Goal: Find specific page/section: Locate a particular part of the current website

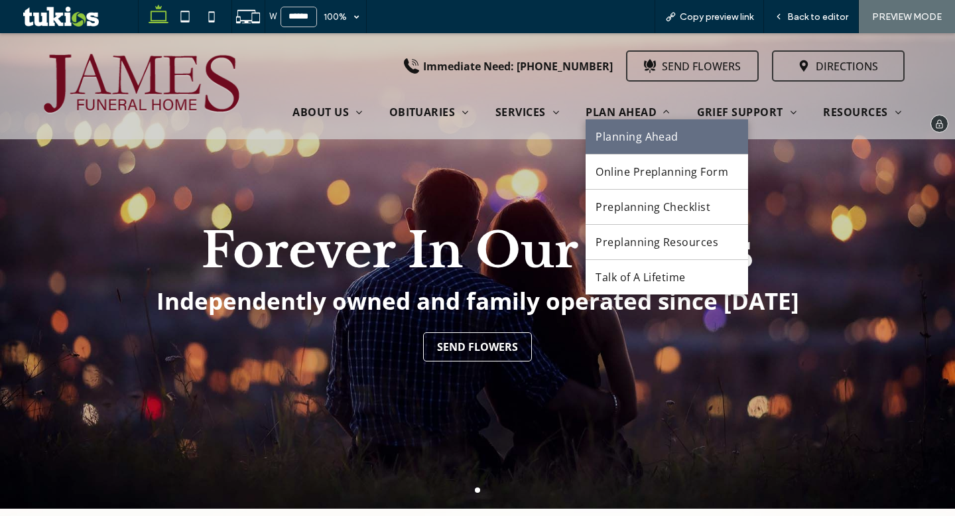
click at [618, 139] on span "Planning Ahead" at bounding box center [637, 136] width 83 height 15
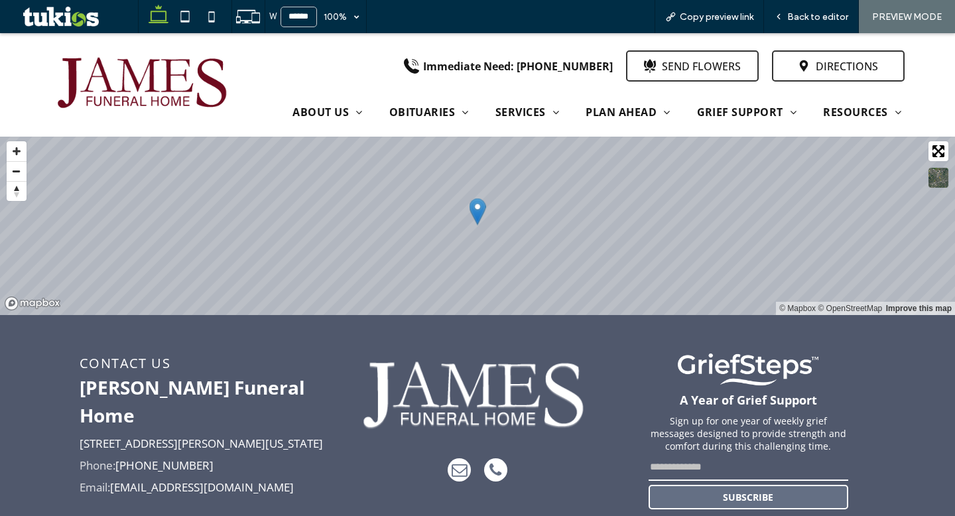
scroll to position [1622, 0]
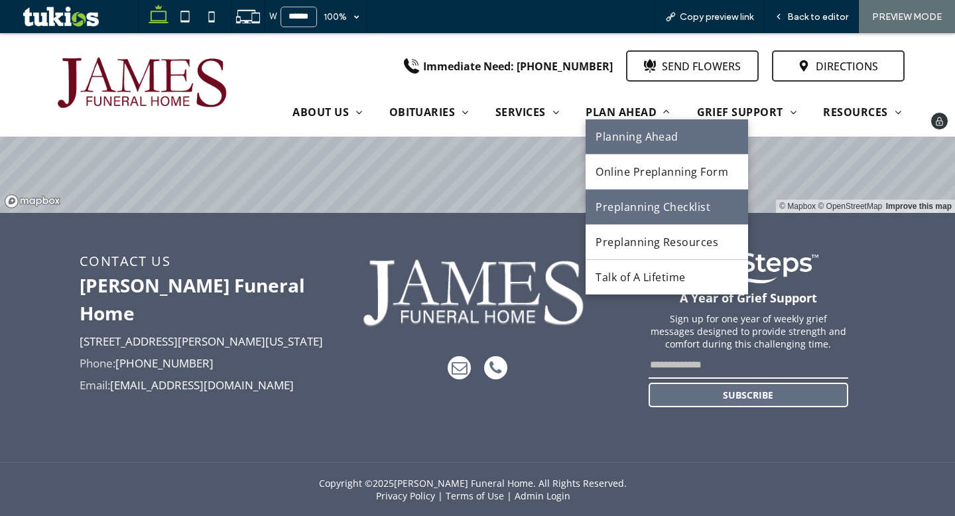
drag, startPoint x: 619, startPoint y: 220, endPoint x: 619, endPoint y: 253, distance: 33.2
click at [619, 214] on span "Preplanning Checklist" at bounding box center [653, 207] width 115 height 15
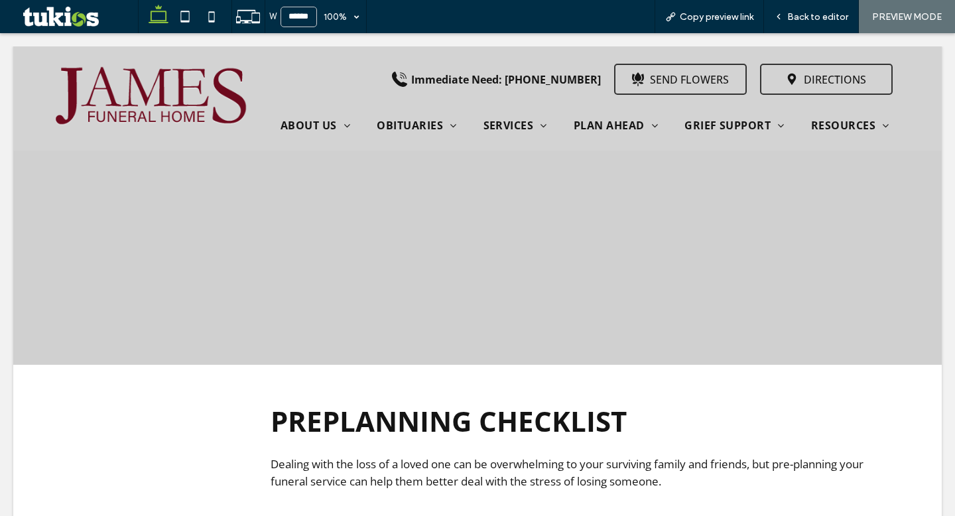
scroll to position [0, 0]
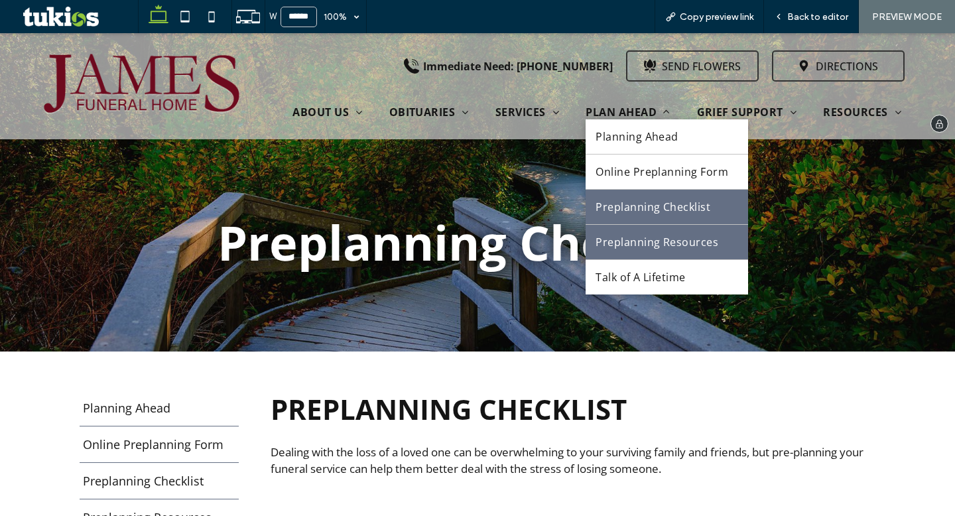
click at [606, 249] on span "Preplanning Resources" at bounding box center [657, 242] width 123 height 15
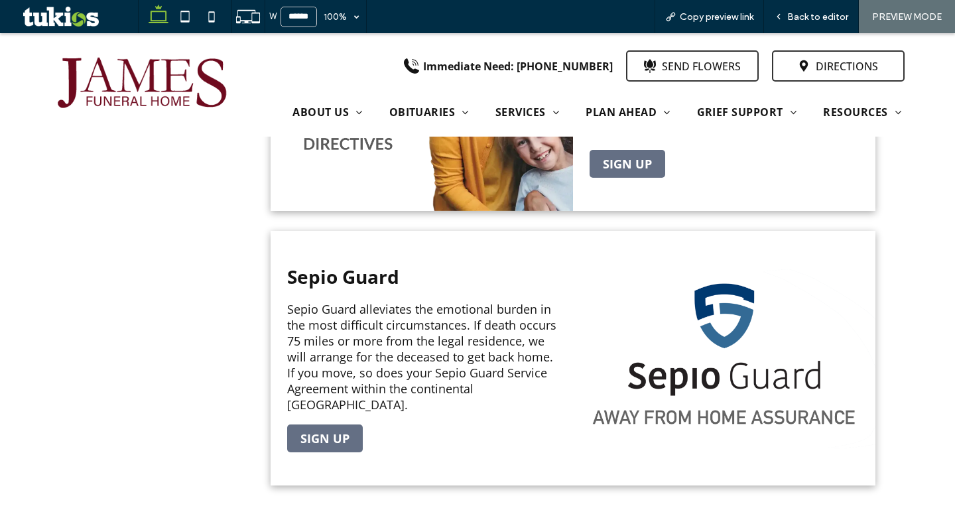
scroll to position [458, 0]
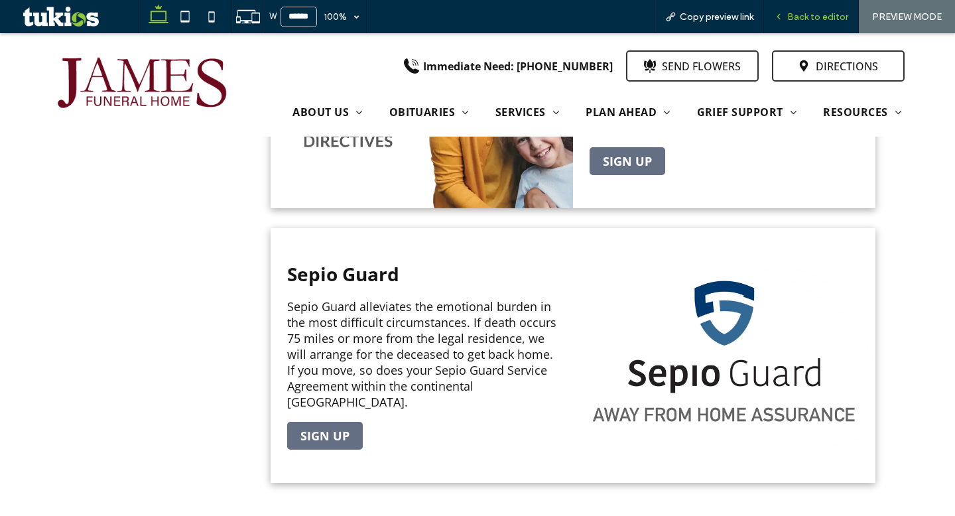
click at [805, 20] on span "Back to editor" at bounding box center [817, 16] width 61 height 11
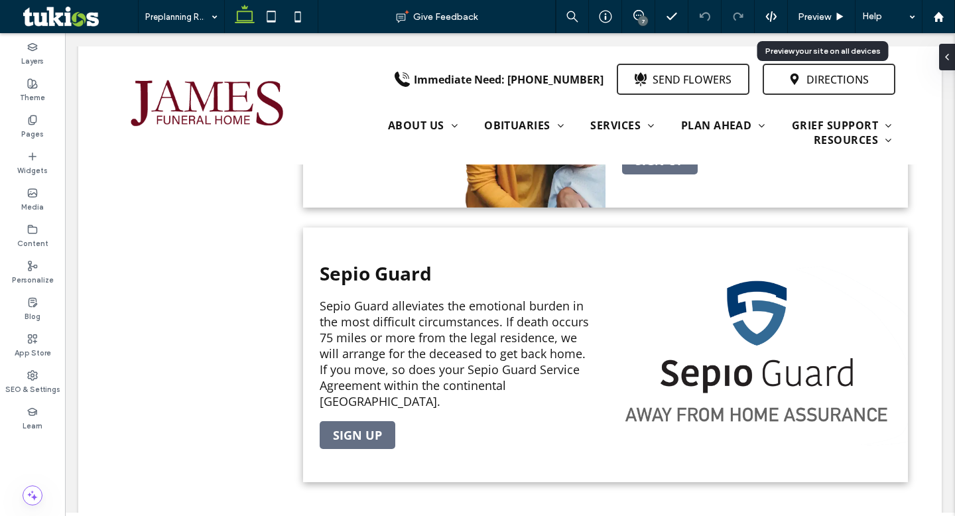
scroll to position [468, 0]
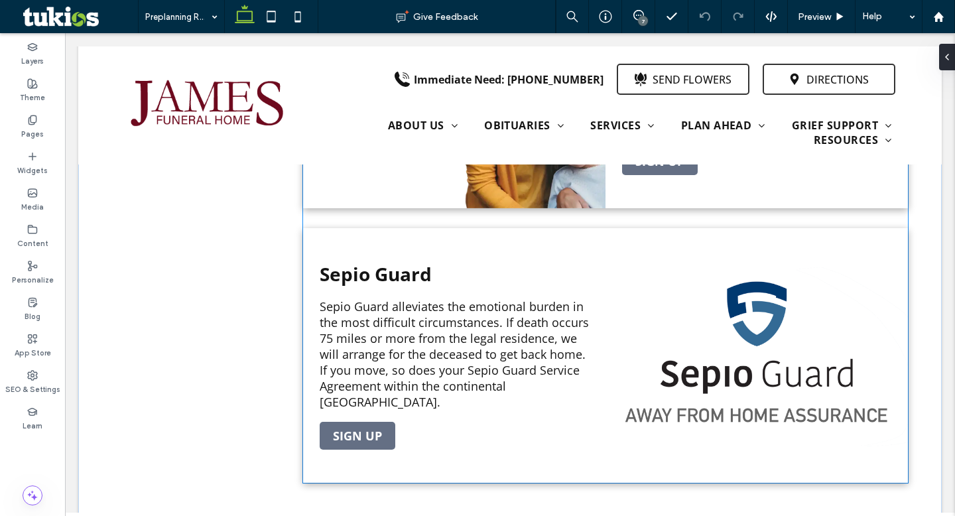
click at [765, 265] on link "Sepio Guard link" at bounding box center [757, 355] width 302 height 255
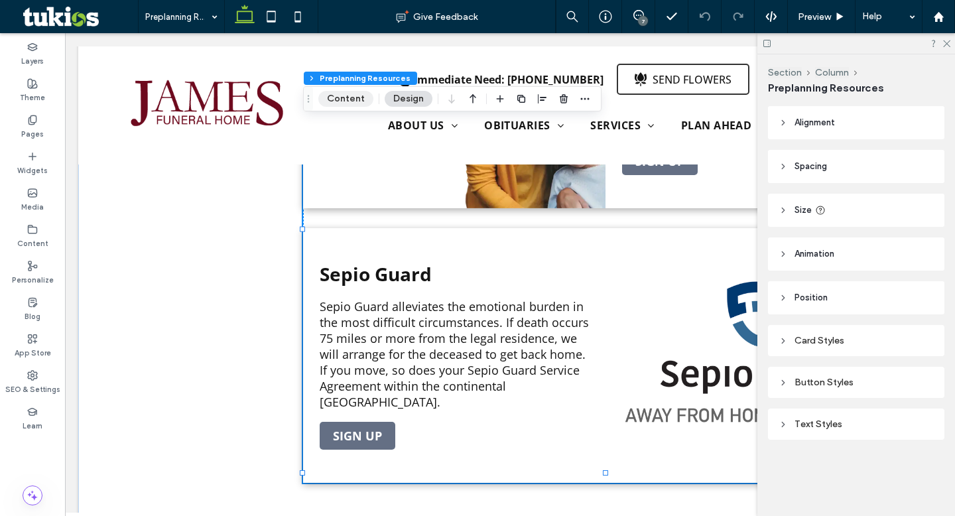
click at [341, 103] on button "Content" at bounding box center [345, 99] width 55 height 16
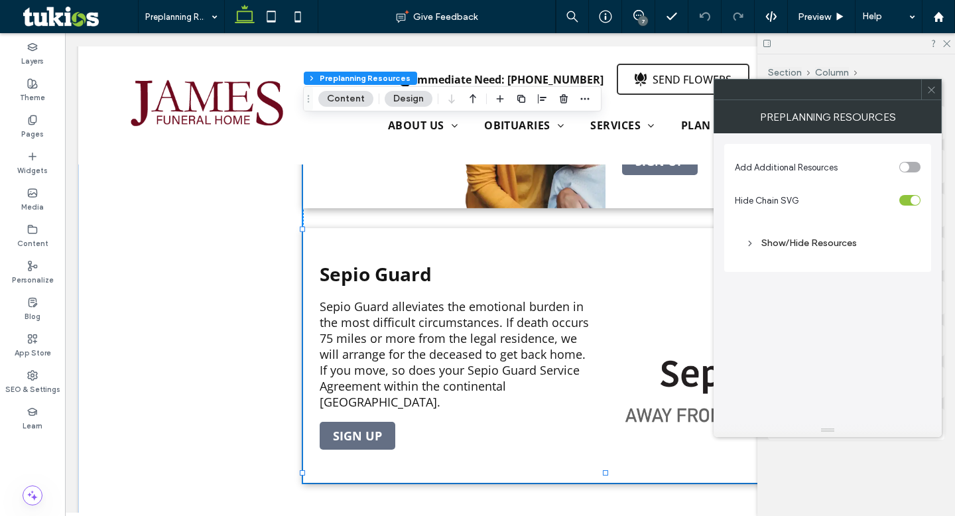
click at [761, 243] on div "Show/Hide Resources" at bounding box center [828, 242] width 164 height 11
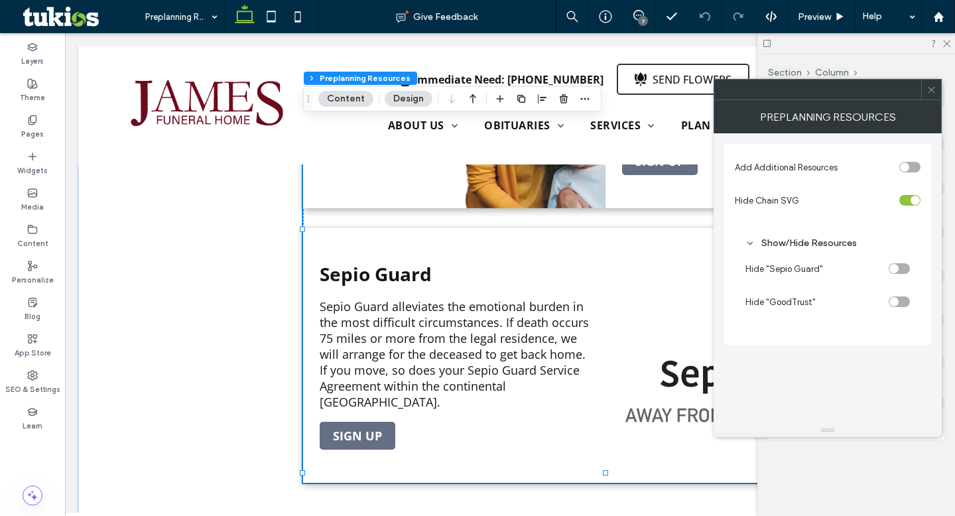
click at [899, 268] on div "toggle" at bounding box center [899, 268] width 21 height 11
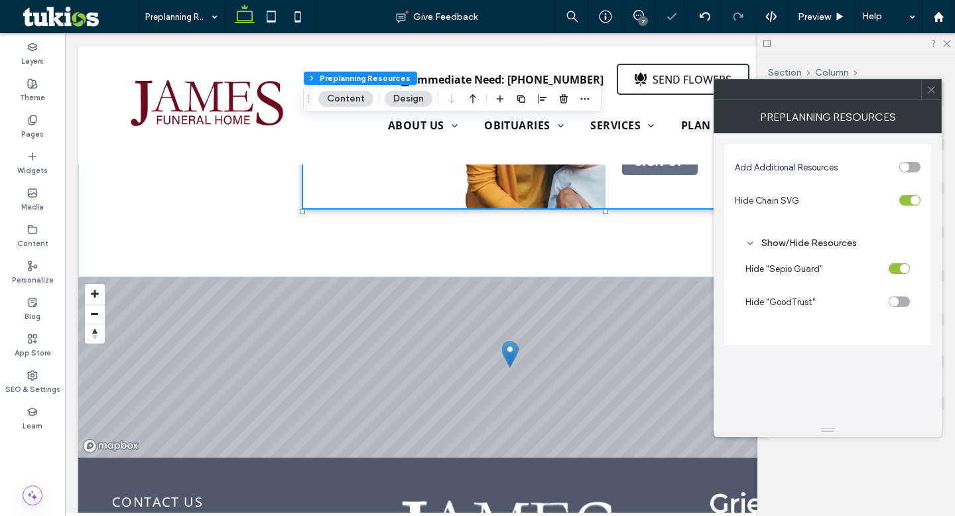
click at [931, 102] on div "Preplanning Resources" at bounding box center [828, 116] width 228 height 33
click at [929, 91] on icon at bounding box center [932, 90] width 10 height 10
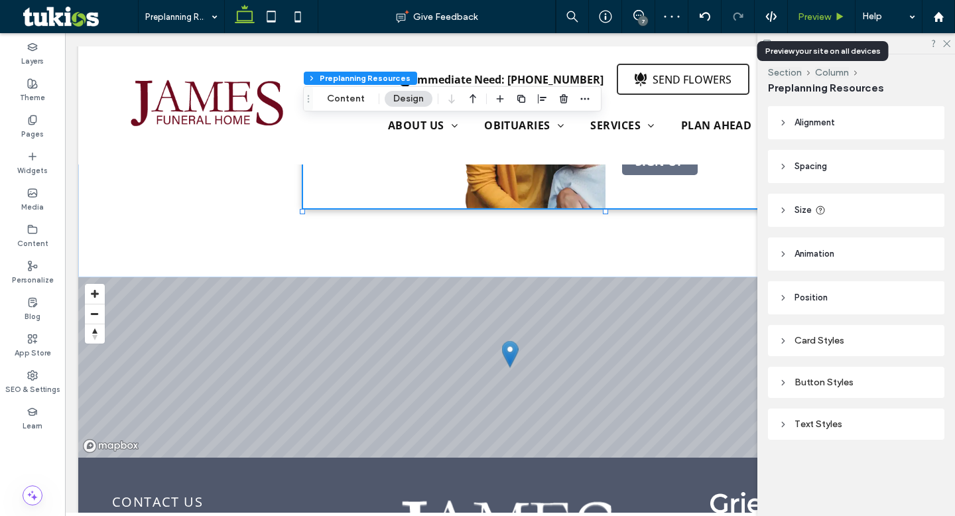
click at [814, 16] on span "Preview" at bounding box center [814, 16] width 33 height 11
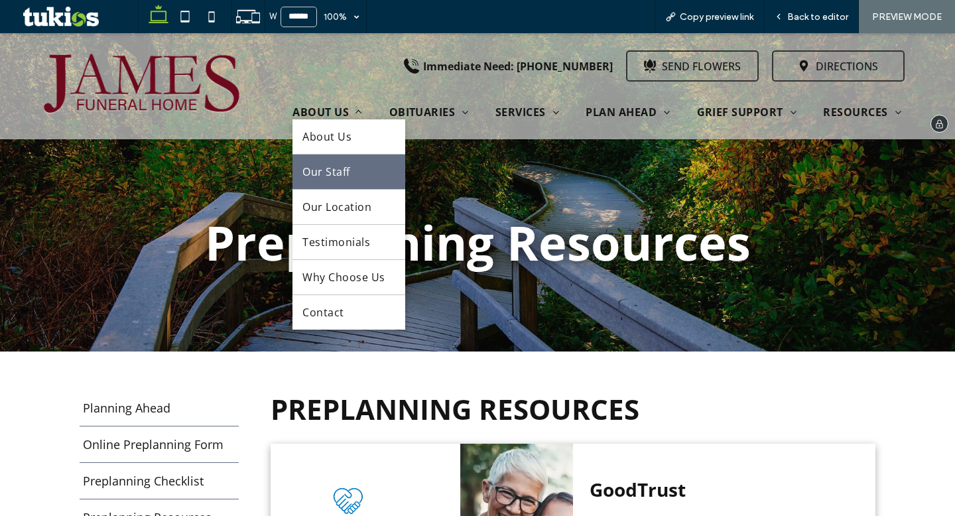
drag, startPoint x: 310, startPoint y: 187, endPoint x: 310, endPoint y: 220, distance: 33.2
click at [310, 187] on link "Our Staff" at bounding box center [349, 172] width 112 height 34
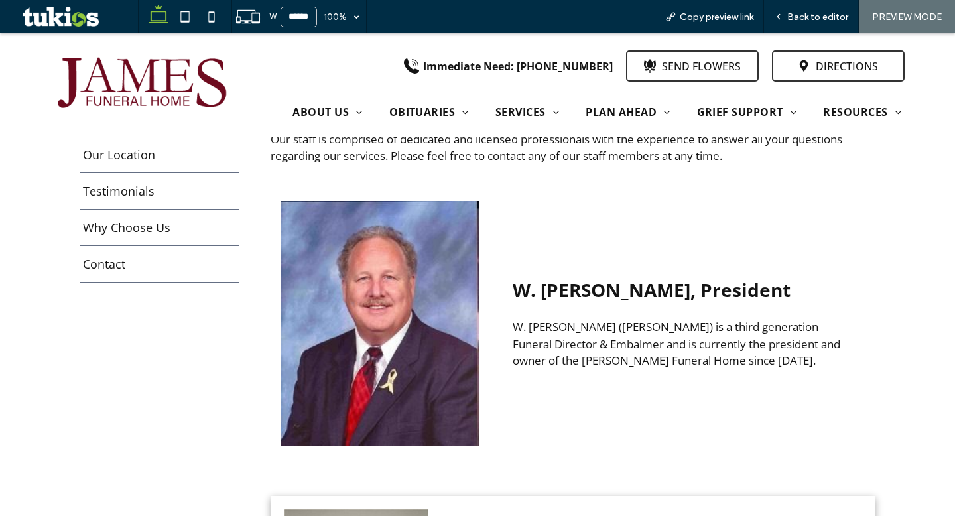
scroll to position [318, 0]
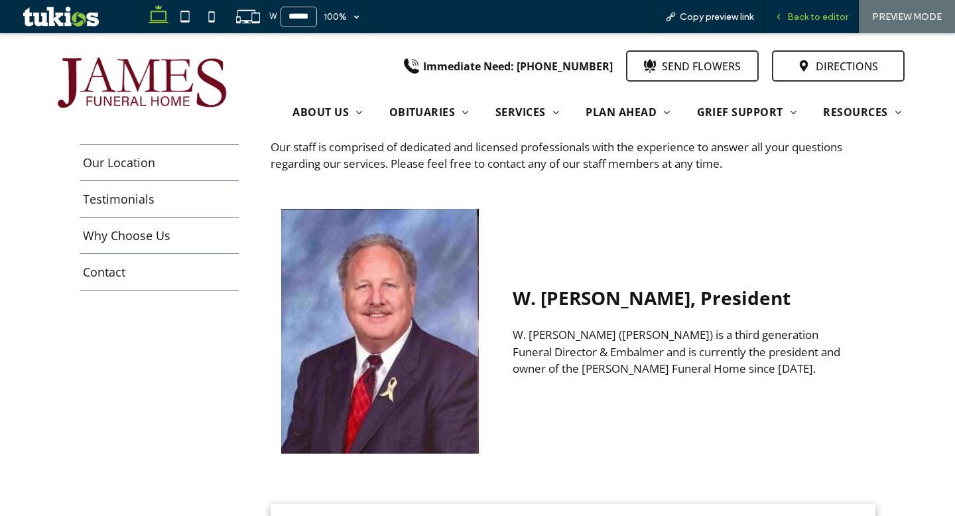
click at [809, 14] on span "Back to editor" at bounding box center [817, 16] width 61 height 11
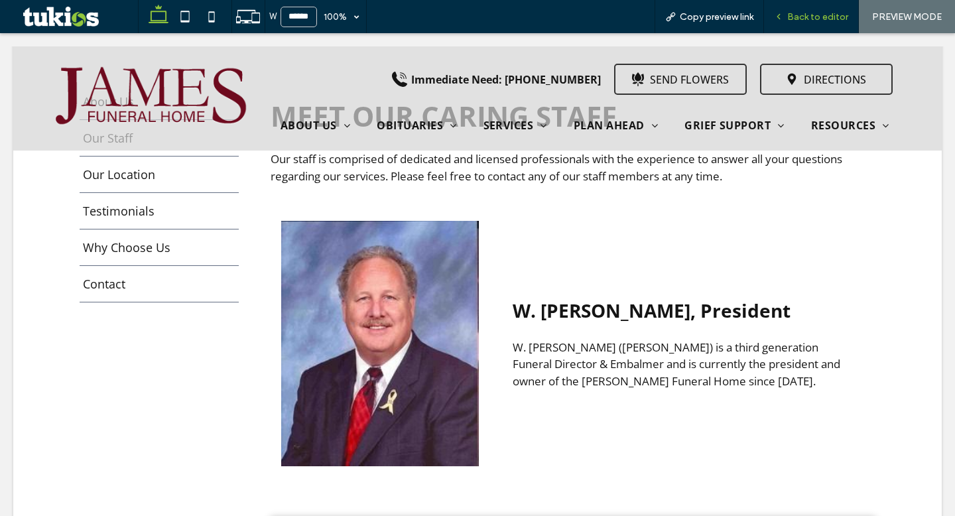
scroll to position [332, 0]
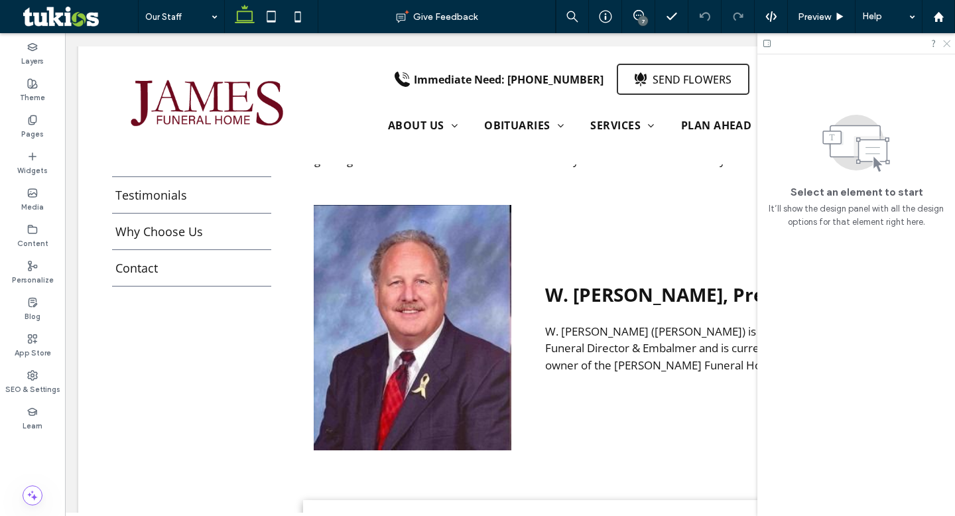
click at [947, 44] on use at bounding box center [946, 43] width 7 height 7
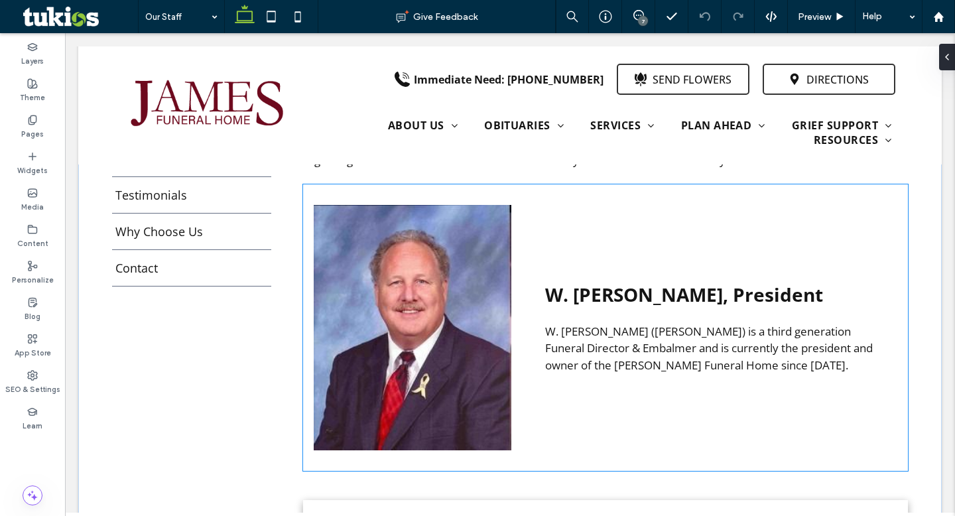
click at [438, 296] on img at bounding box center [413, 327] width 198 height 265
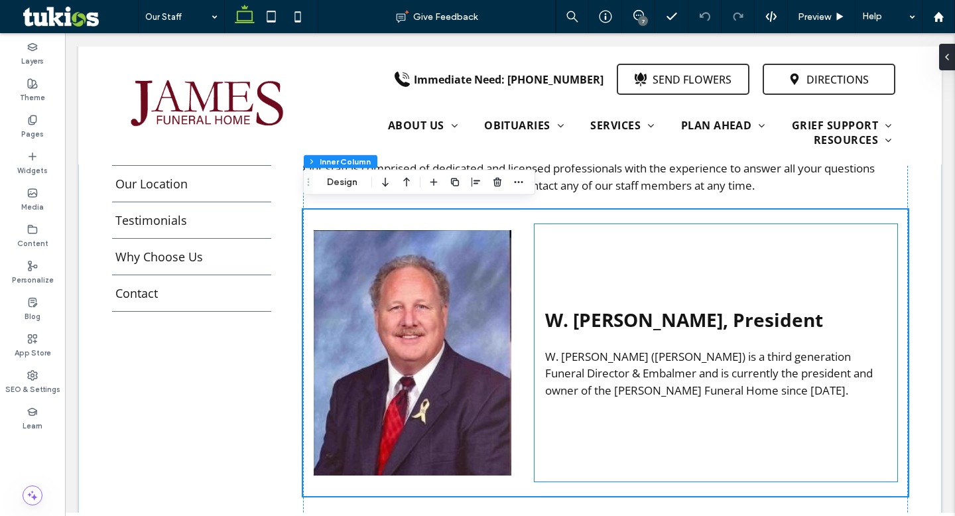
scroll to position [302, 0]
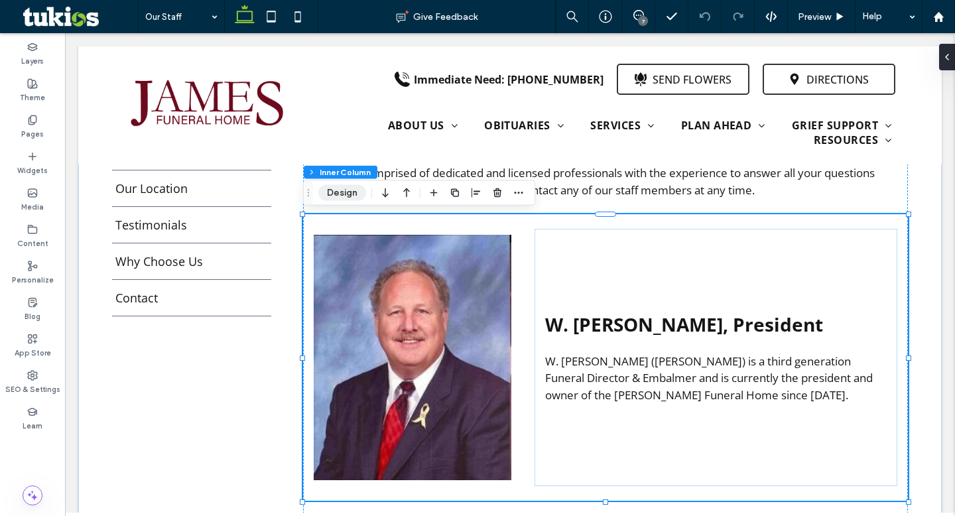
click at [358, 198] on button "Design" at bounding box center [342, 193] width 48 height 16
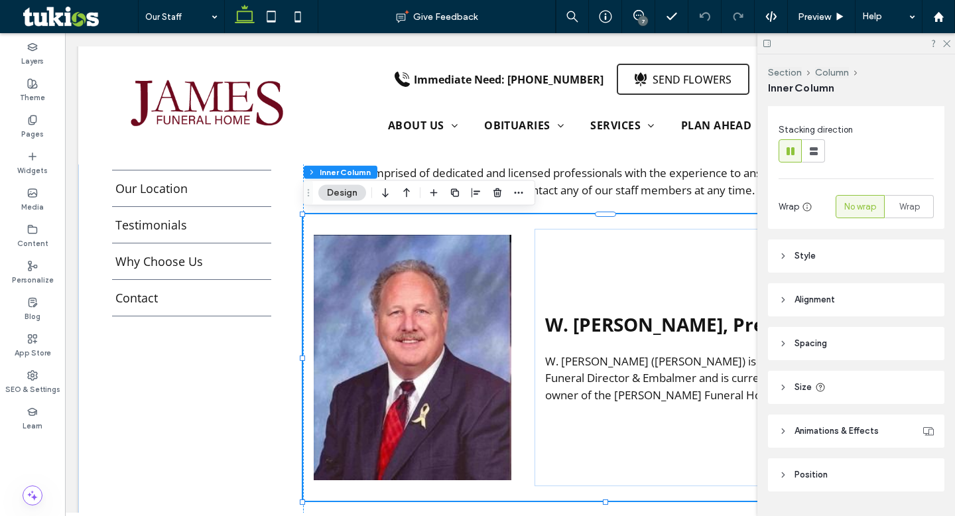
scroll to position [109, 0]
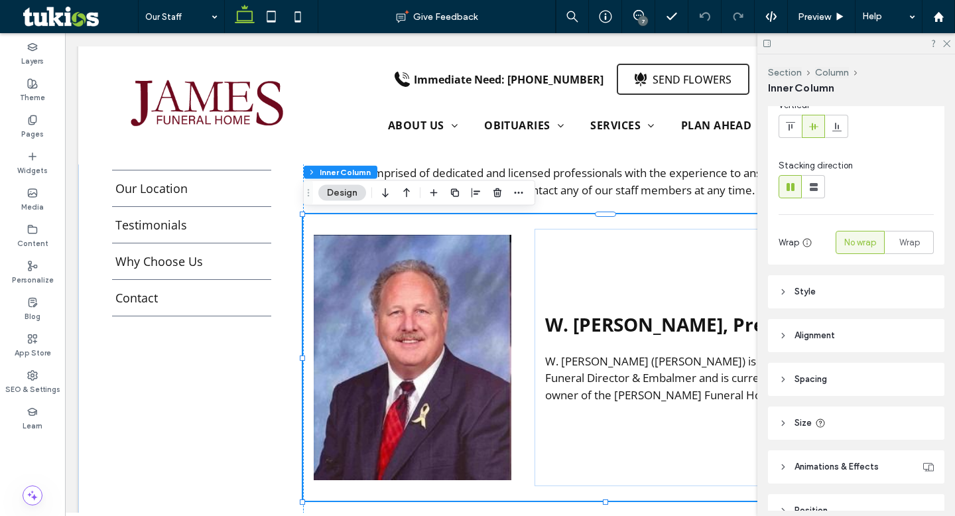
click at [947, 49] on div at bounding box center [856, 43] width 198 height 21
click at [948, 44] on icon at bounding box center [946, 42] width 9 height 9
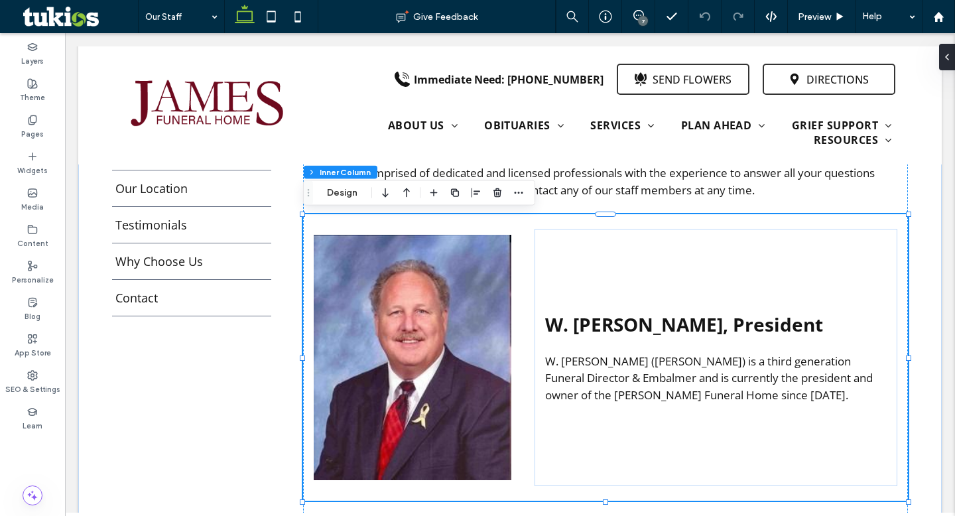
click at [864, 219] on div "W. [PERSON_NAME], President W. [PERSON_NAME] ([PERSON_NAME]) is a third generat…" at bounding box center [605, 357] width 605 height 287
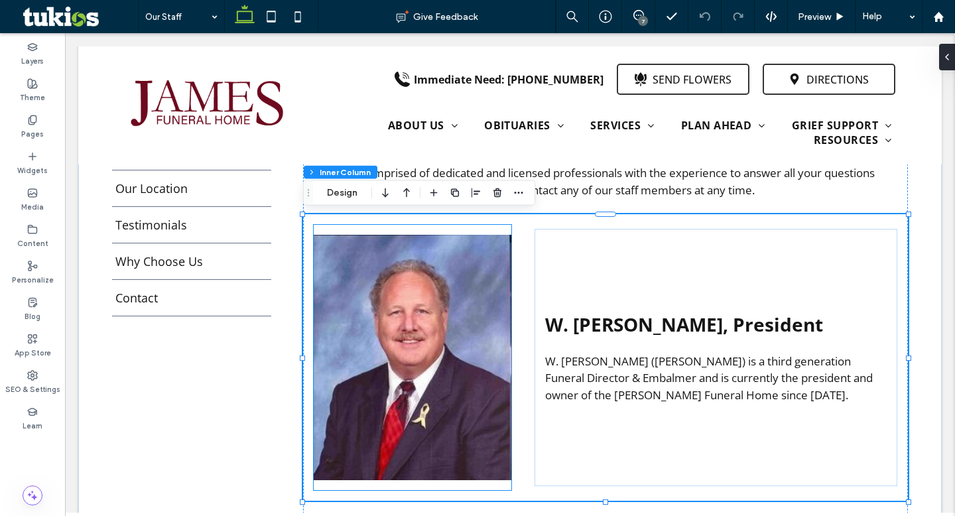
click at [505, 243] on img at bounding box center [413, 357] width 198 height 265
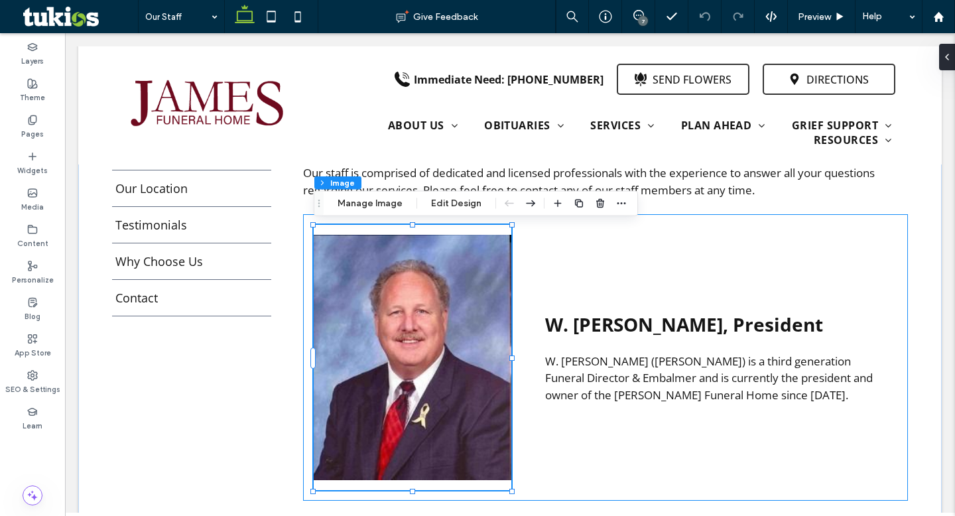
click at [533, 246] on div "W. [PERSON_NAME], President W. [PERSON_NAME] ([PERSON_NAME]) is a third generat…" at bounding box center [605, 357] width 605 height 287
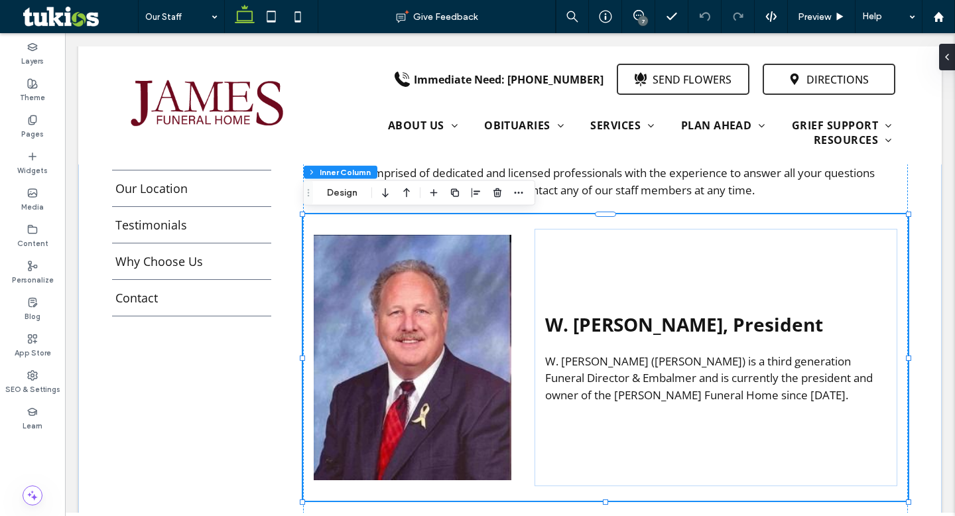
click at [523, 233] on div "W. [PERSON_NAME], President W. [PERSON_NAME] ([PERSON_NAME]) is a third generat…" at bounding box center [605, 357] width 605 height 287
click at [498, 193] on use "button" at bounding box center [497, 192] width 8 height 9
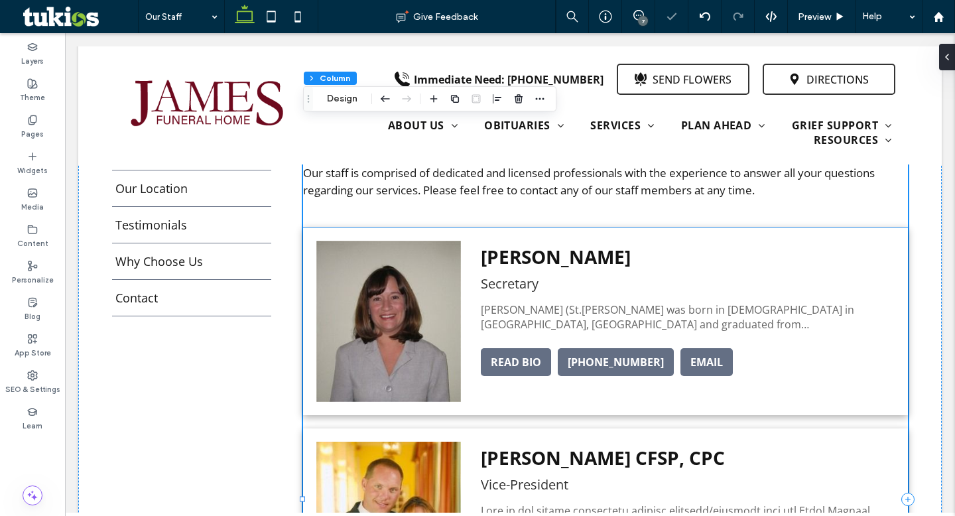
click at [411, 319] on img at bounding box center [388, 321] width 145 height 161
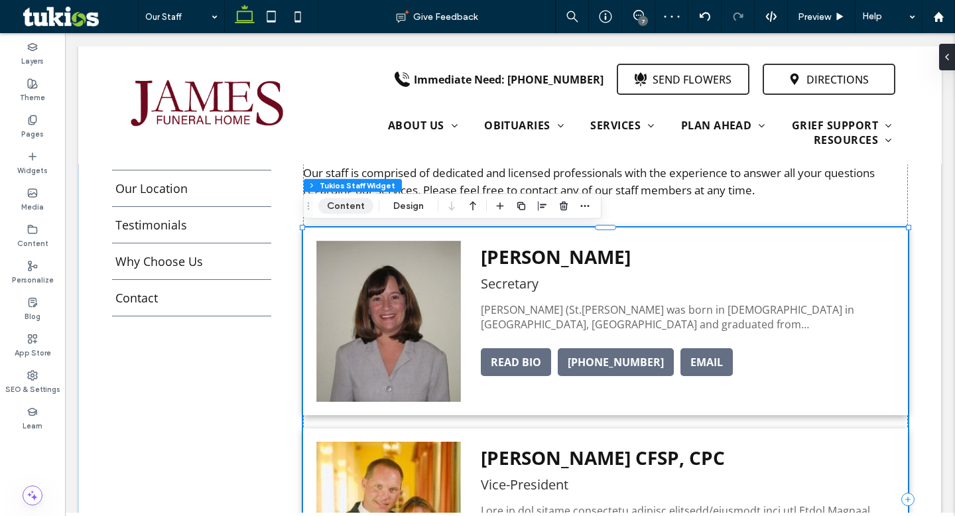
click at [354, 210] on button "Content" at bounding box center [345, 206] width 55 height 16
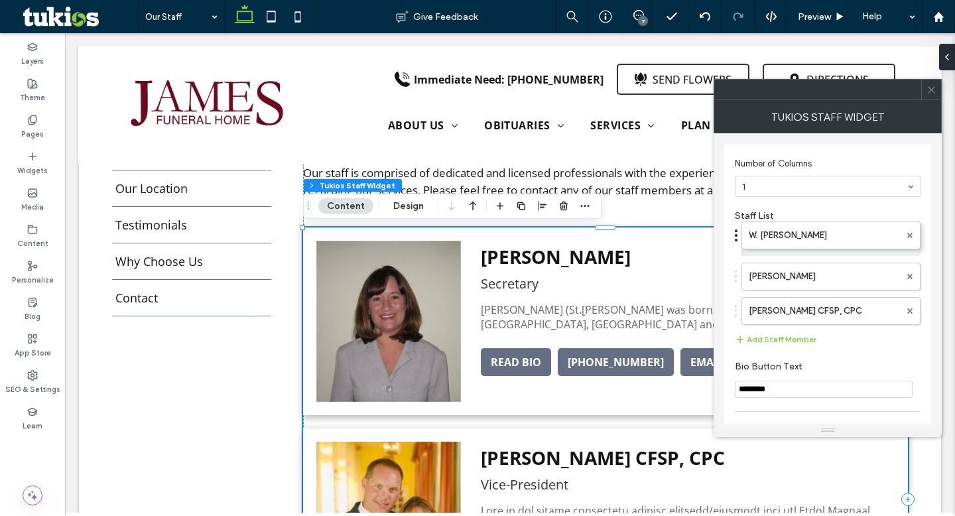
drag, startPoint x: 763, startPoint y: 312, endPoint x: 762, endPoint y: 226, distance: 85.6
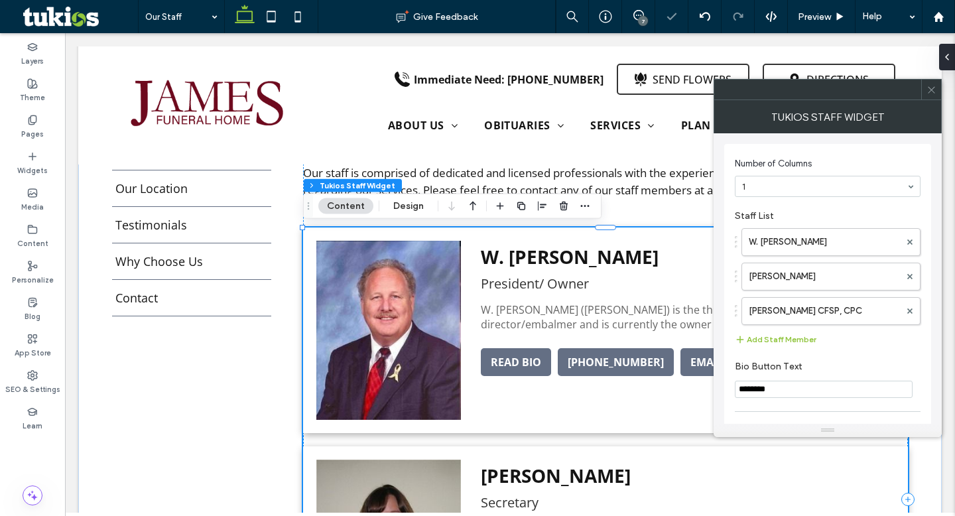
click at [932, 98] on span at bounding box center [932, 90] width 10 height 20
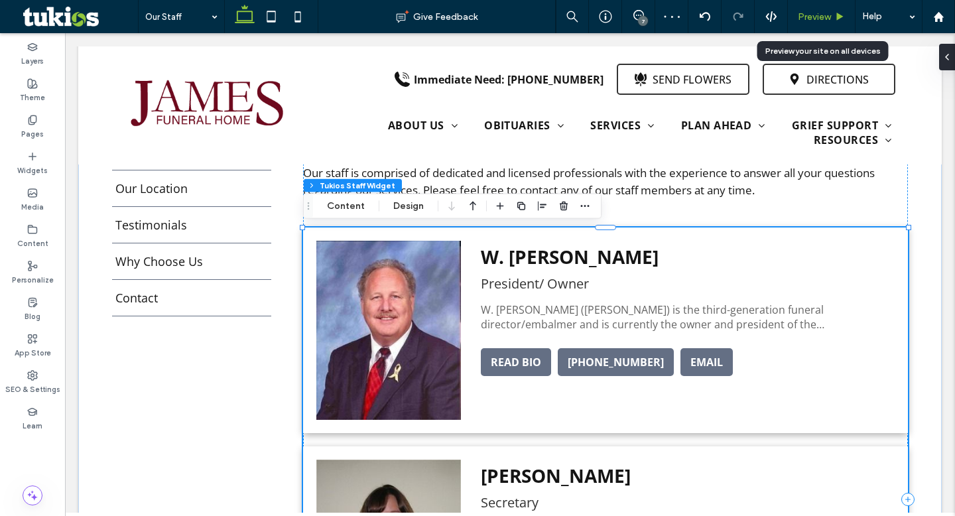
click at [837, 10] on div "Preview" at bounding box center [822, 16] width 68 height 33
click at [831, 15] on div "Preview" at bounding box center [821, 16] width 67 height 11
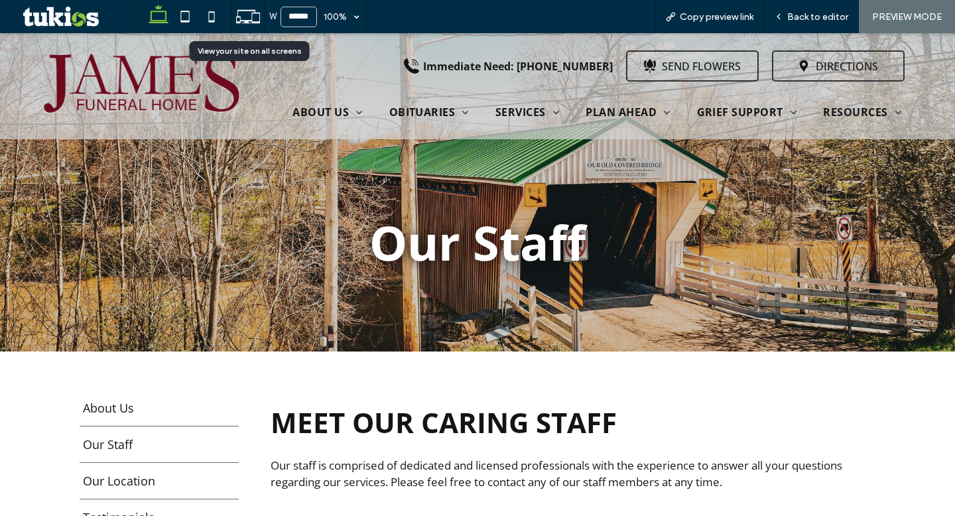
click at [256, 16] on icon at bounding box center [247, 16] width 25 height 25
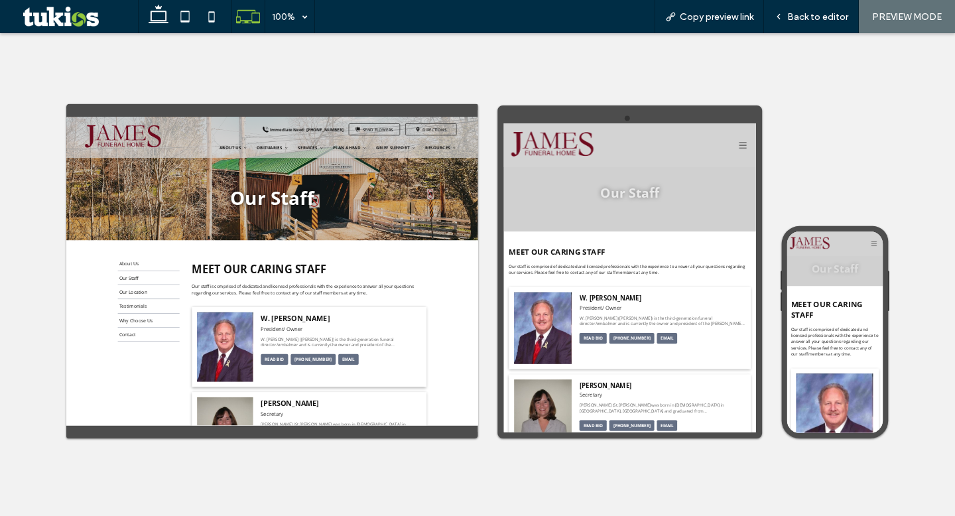
scroll to position [41, 0]
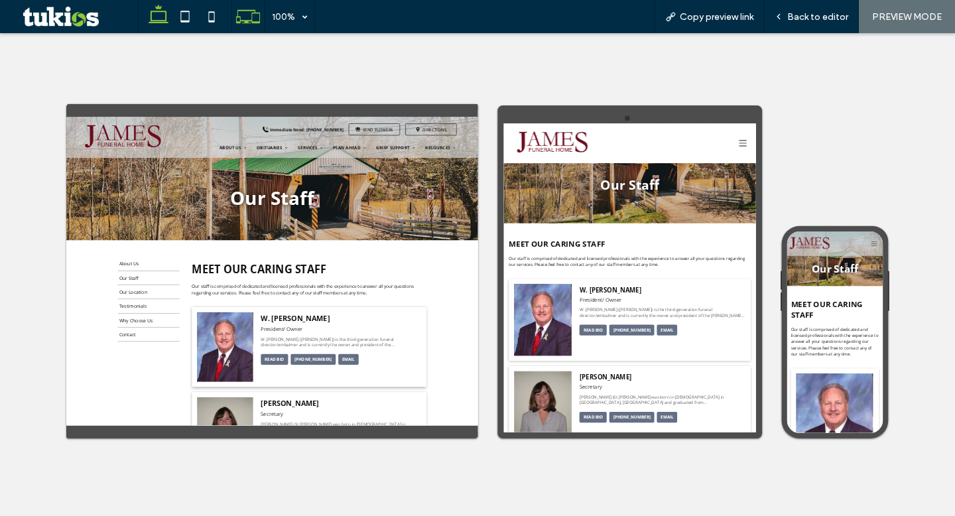
click at [161, 11] on icon at bounding box center [158, 16] width 27 height 27
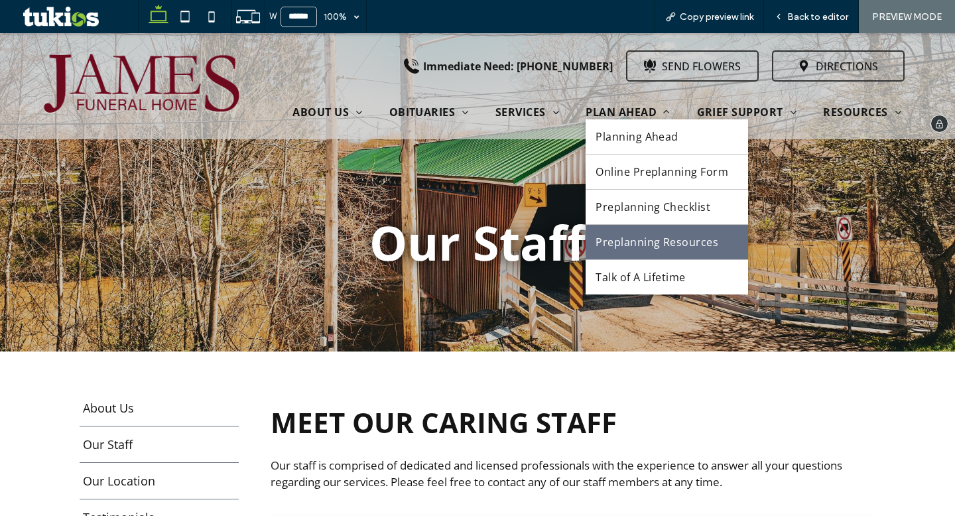
click at [619, 249] on span "Preplanning Resources" at bounding box center [657, 242] width 123 height 15
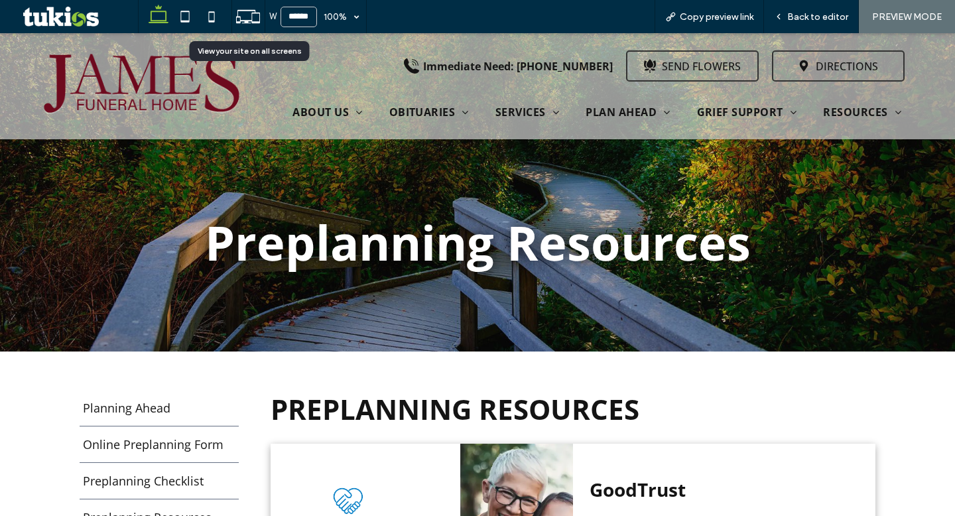
click at [241, 17] on icon at bounding box center [247, 16] width 25 height 25
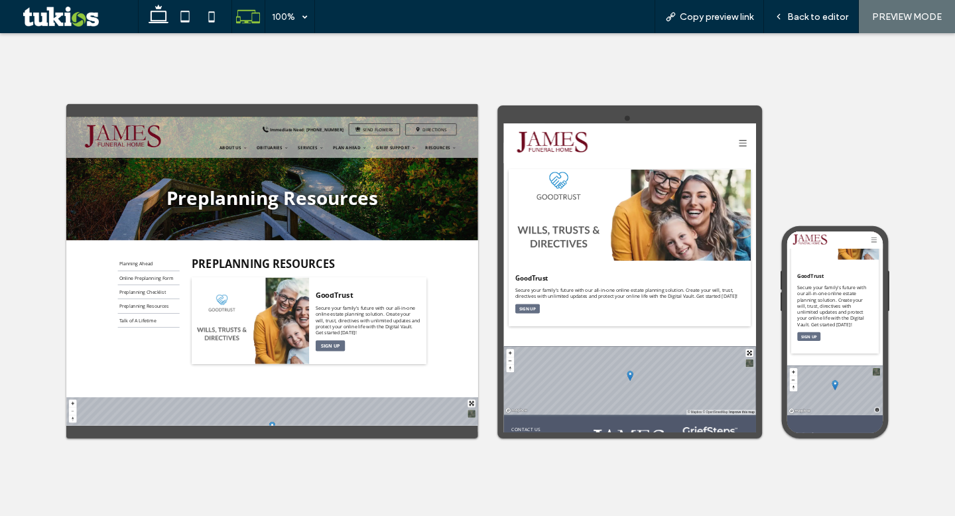
scroll to position [264, 0]
